Goal: Transaction & Acquisition: Purchase product/service

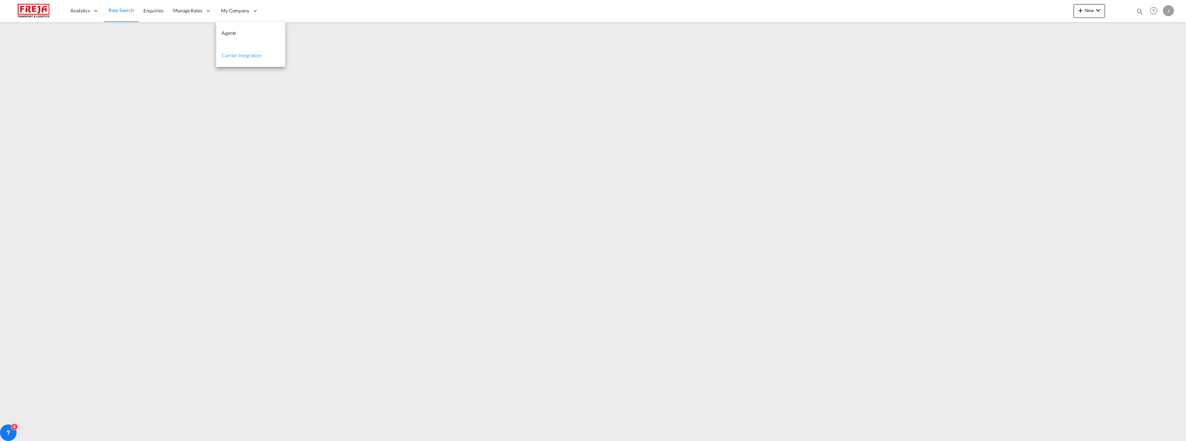
click at [244, 56] on span "Carrier Integration" at bounding box center [242, 55] width 40 height 6
click at [154, 13] on span "Enquiries" at bounding box center [153, 11] width 20 height 6
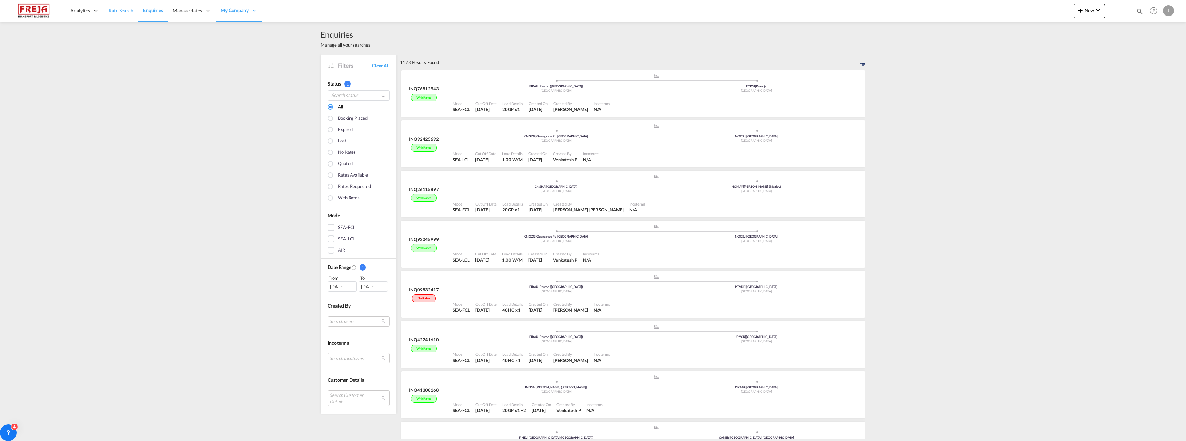
click at [129, 11] on span "Rate Search" at bounding box center [121, 11] width 25 height 6
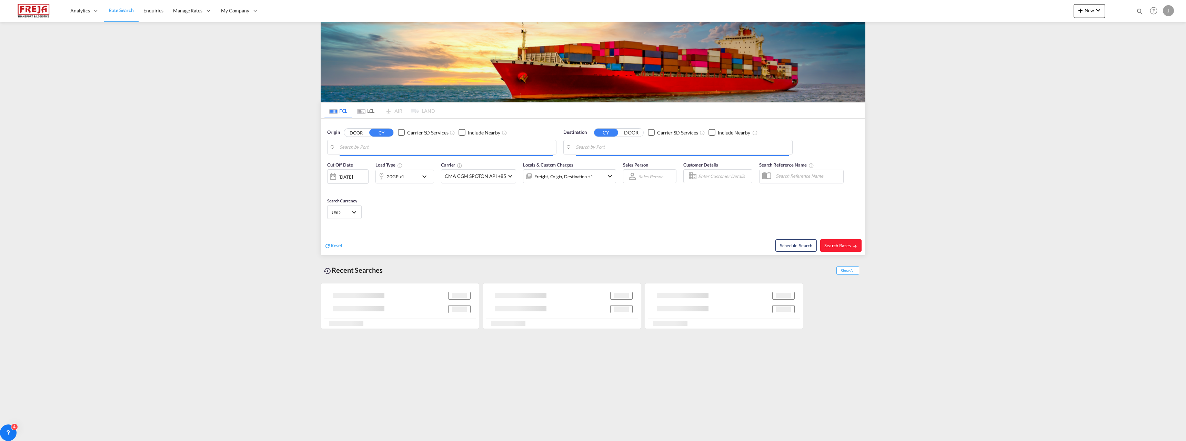
type input "Raumo (Rauma), [GEOGRAPHIC_DATA]"
type input "Posorja, ECPSJ"
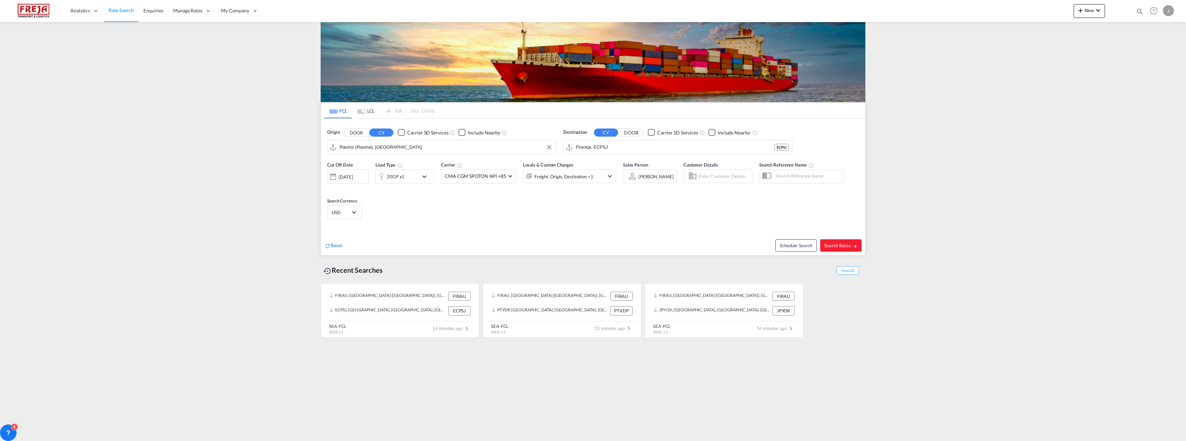
click at [357, 149] on input "Raumo (Rauma), [GEOGRAPHIC_DATA]" at bounding box center [446, 147] width 213 height 10
click at [361, 167] on div "Surabaya [GEOGRAPHIC_DATA] IDSUB" at bounding box center [393, 166] width 131 height 21
type input "[GEOGRAPHIC_DATA], IDSUB"
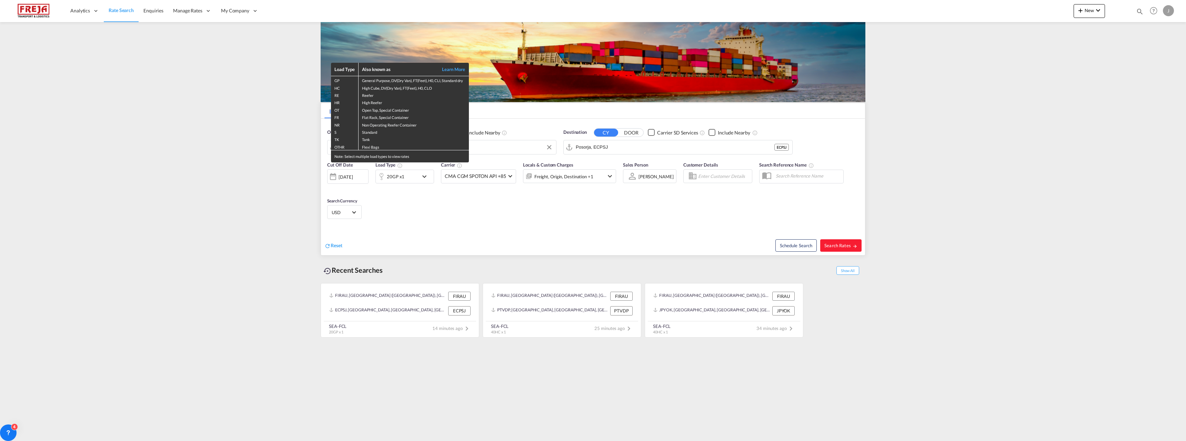
click at [592, 146] on div "Load Type Also known as Learn More GP General Purpose, DV(Dry Van), FT(Feet), H…" at bounding box center [593, 220] width 1186 height 441
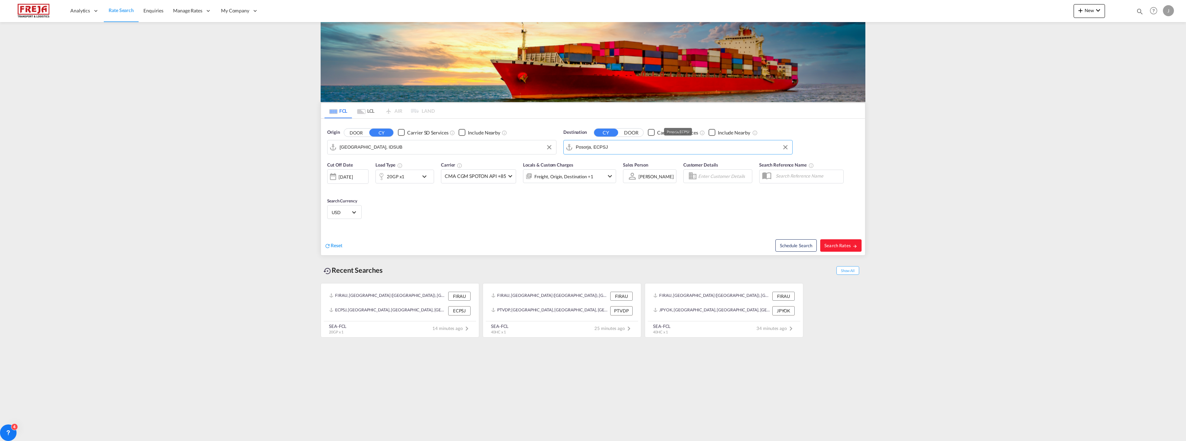
click at [593, 144] on input "Posorja, ECPSJ" at bounding box center [682, 147] width 213 height 10
click at [594, 162] on div "[GEOGRAPHIC_DATA] ([GEOGRAPHIC_DATA]) [GEOGRAPHIC_DATA] [GEOGRAPHIC_DATA]" at bounding box center [629, 168] width 131 height 25
type input "[GEOGRAPHIC_DATA] ([GEOGRAPHIC_DATA]), [GEOGRAPHIC_DATA]"
click at [408, 179] on div "20GP x1" at bounding box center [397, 177] width 43 height 14
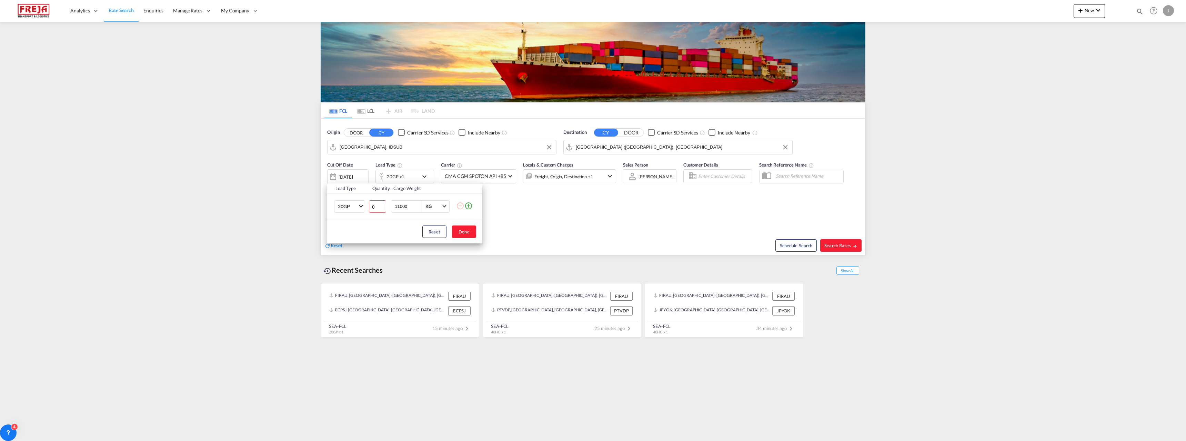
click at [380, 208] on input "0" at bounding box center [377, 206] width 17 height 12
click at [381, 204] on input "1" at bounding box center [377, 206] width 17 height 12
type input "2"
click at [381, 204] on input "2" at bounding box center [377, 206] width 17 height 12
click at [401, 207] on input "11000" at bounding box center [408, 207] width 28 height 12
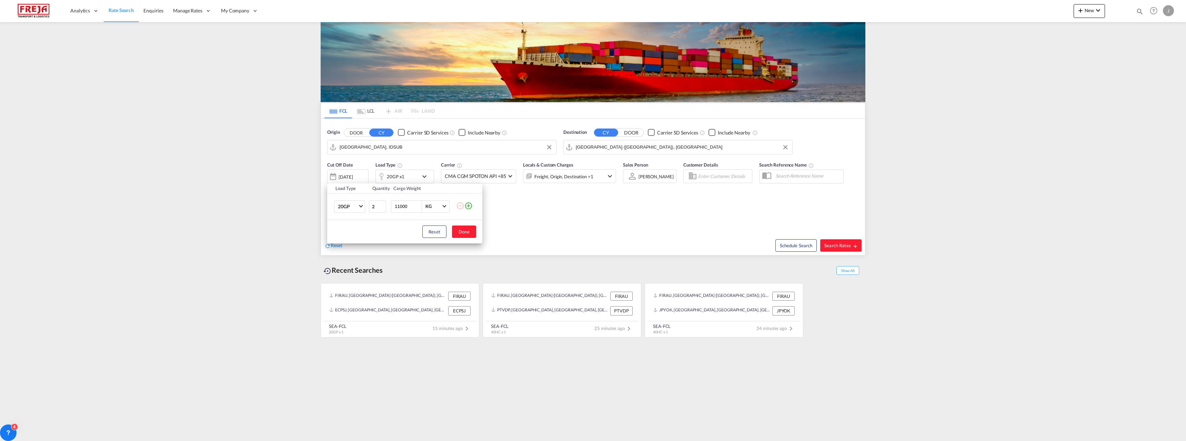
click at [401, 207] on input "11000" at bounding box center [408, 207] width 28 height 12
type input "21500"
click at [461, 230] on button "Done" at bounding box center [464, 231] width 24 height 12
click at [829, 239] on div "Schedule Search Search Rates" at bounding box center [730, 242] width 270 height 27
click at [841, 247] on span "Search Rates" at bounding box center [840, 246] width 33 height 6
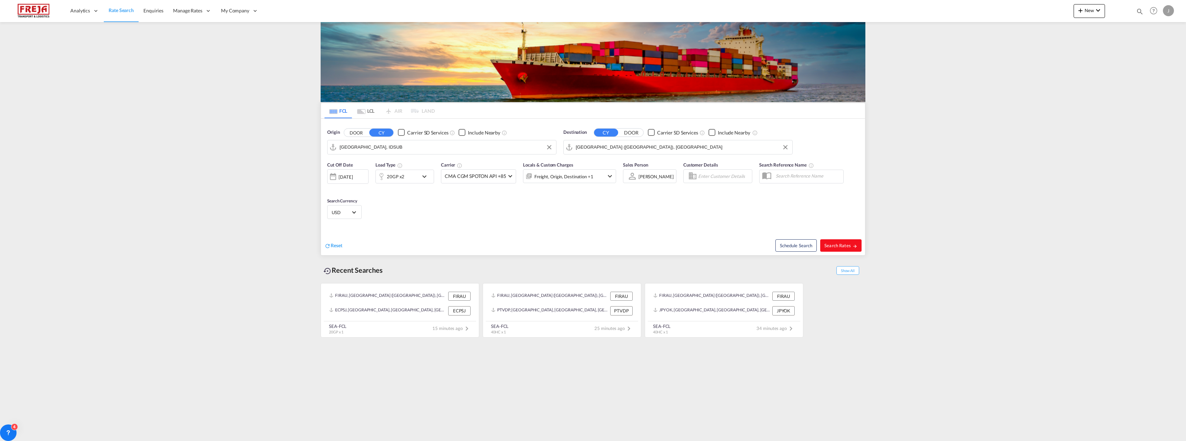
type input "IDSUB to FIHEL / [DATE]"
